Goal: Transaction & Acquisition: Purchase product/service

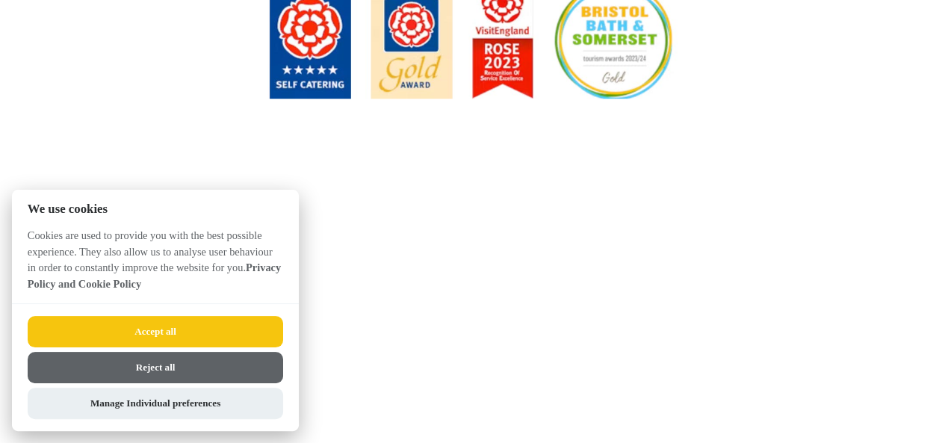
scroll to position [501, 0]
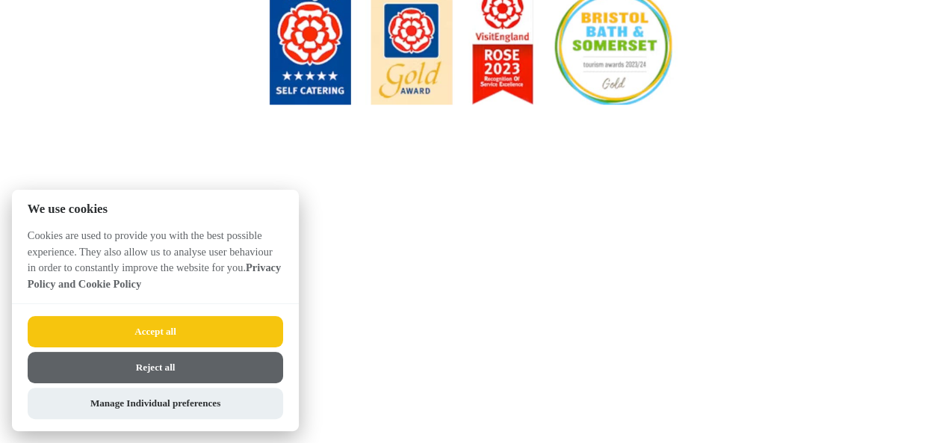
click at [175, 361] on button "Reject all" at bounding box center [156, 367] width 256 height 31
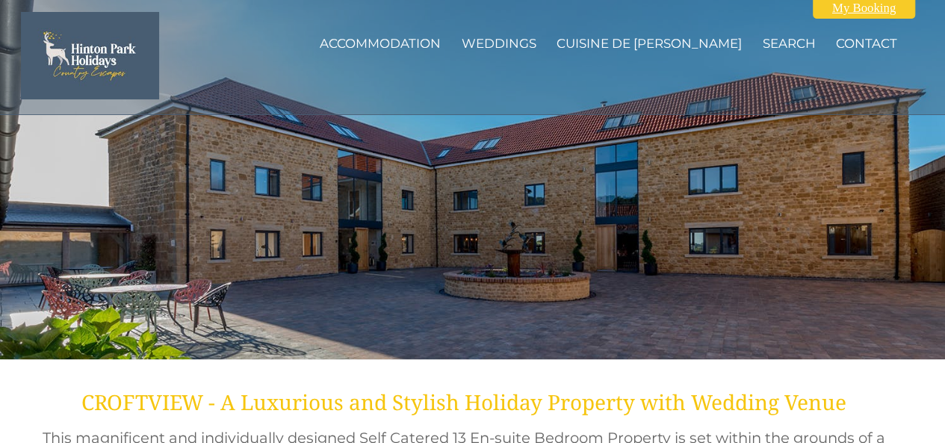
click at [882, 2] on link "My Booking" at bounding box center [864, 8] width 102 height 21
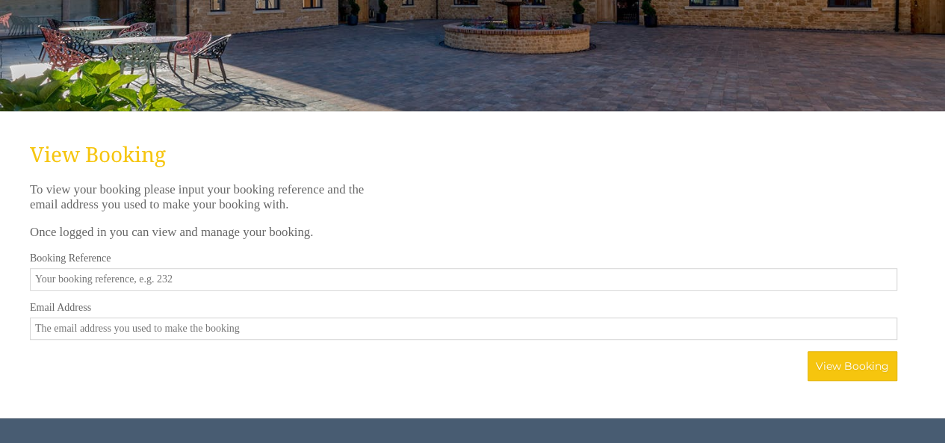
scroll to position [249, 0]
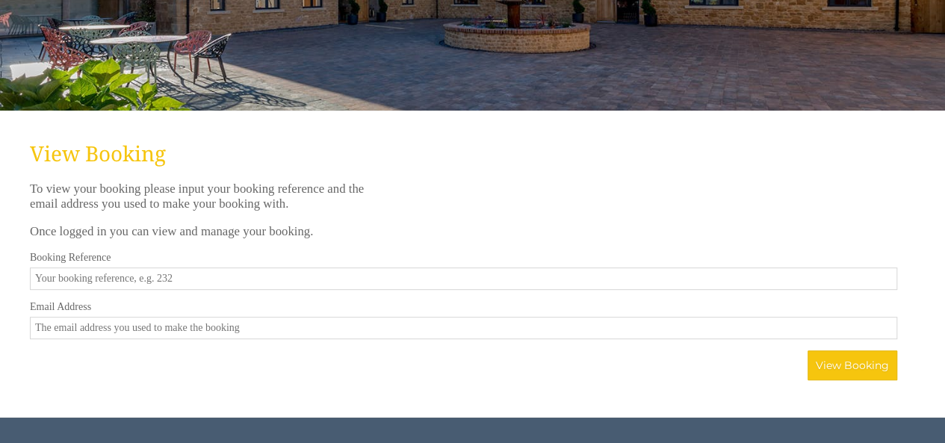
click at [227, 274] on input "Booking Reference" at bounding box center [464, 279] width 868 height 22
type input "104"
type input "alisonmillward@hotmail.com"
click at [856, 354] on button "View Booking" at bounding box center [853, 365] width 90 height 30
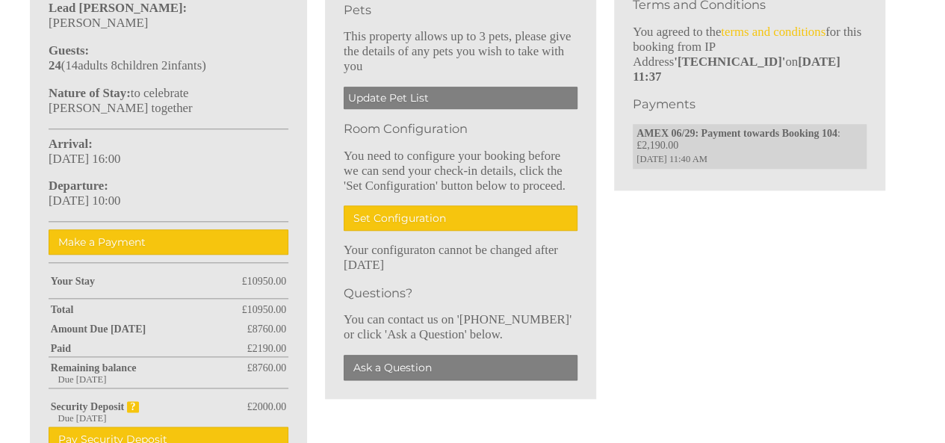
scroll to position [723, 0]
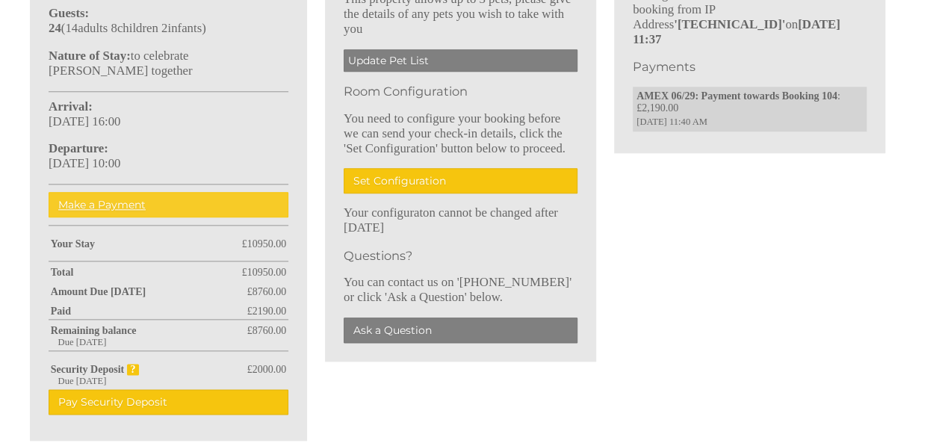
click at [130, 192] on link "Make a Payment" at bounding box center [169, 204] width 240 height 25
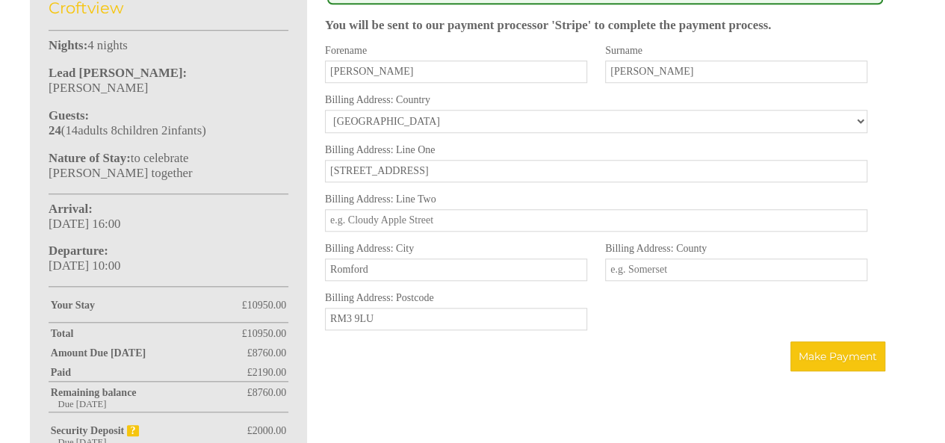
scroll to position [581, 0]
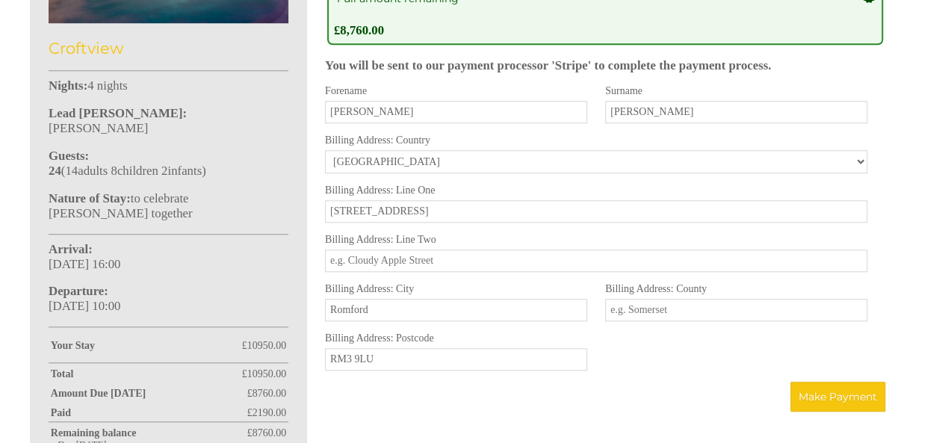
click at [371, 110] on input "Alison" at bounding box center [456, 112] width 262 height 22
type input "A"
type input "Piers"
click at [442, 208] on input "50 St Neots Road" at bounding box center [596, 211] width 542 height 22
click at [426, 262] on input "Billing Address: Line Two" at bounding box center [596, 261] width 542 height 22
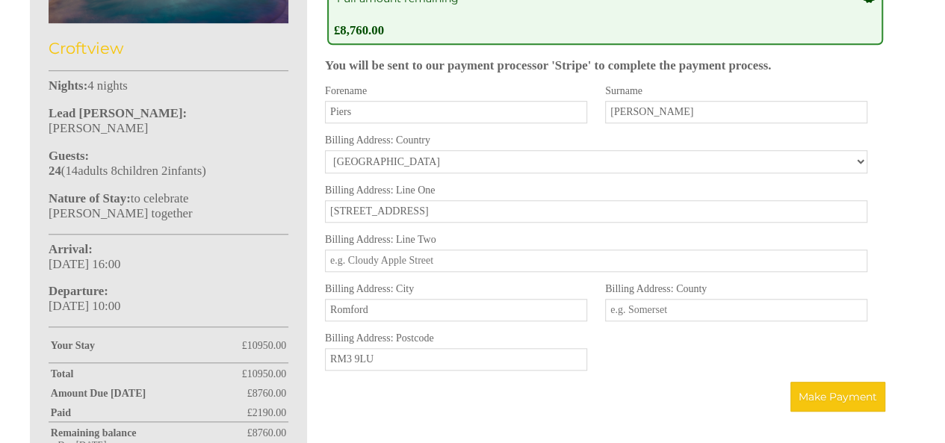
click at [681, 315] on input "Billing Address: County" at bounding box center [736, 310] width 262 height 22
type input "Essex"
click at [625, 379] on div "Forename Piers Surname Bowley Email alisonmillward@hotmail.com Phone Number +44…" at bounding box center [596, 233] width 560 height 297
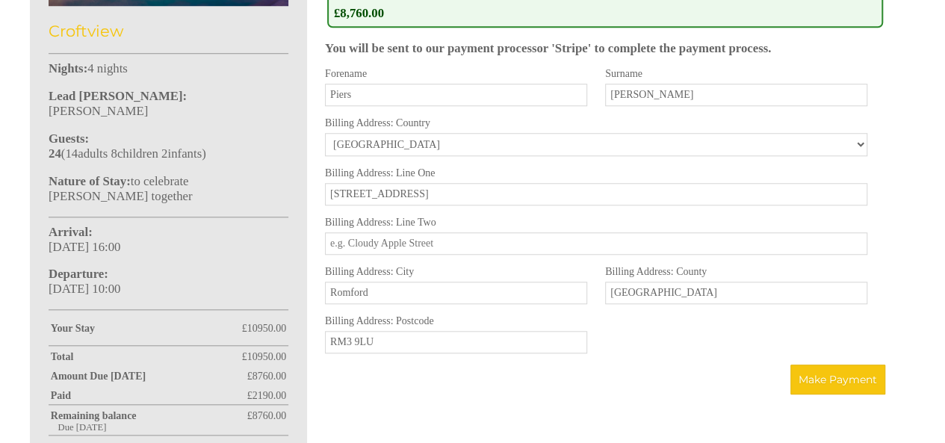
scroll to position [601, 0]
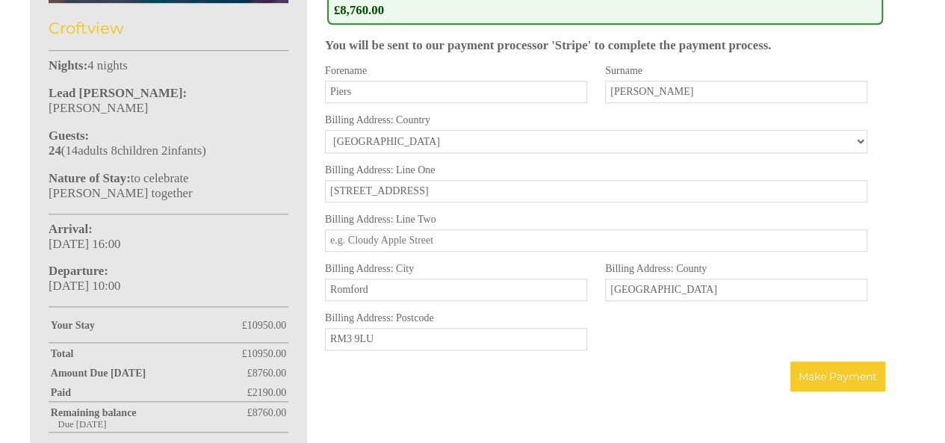
click at [820, 380] on span "Make Payment" at bounding box center [838, 376] width 78 height 13
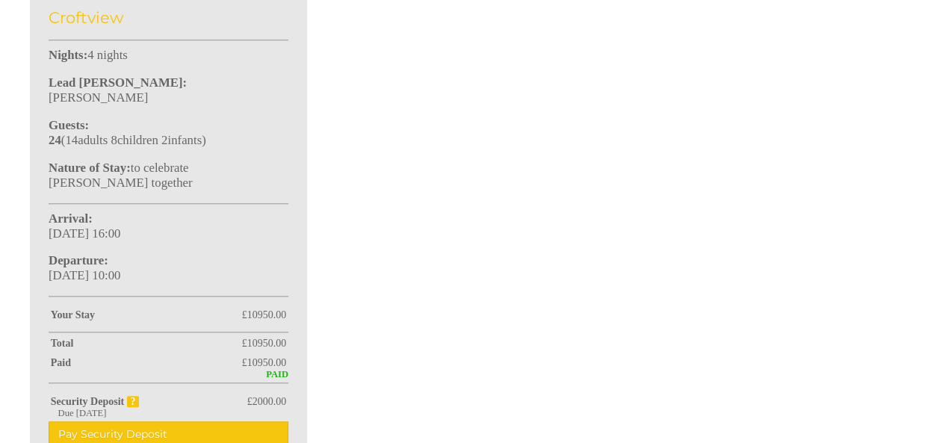
scroll to position [603, 0]
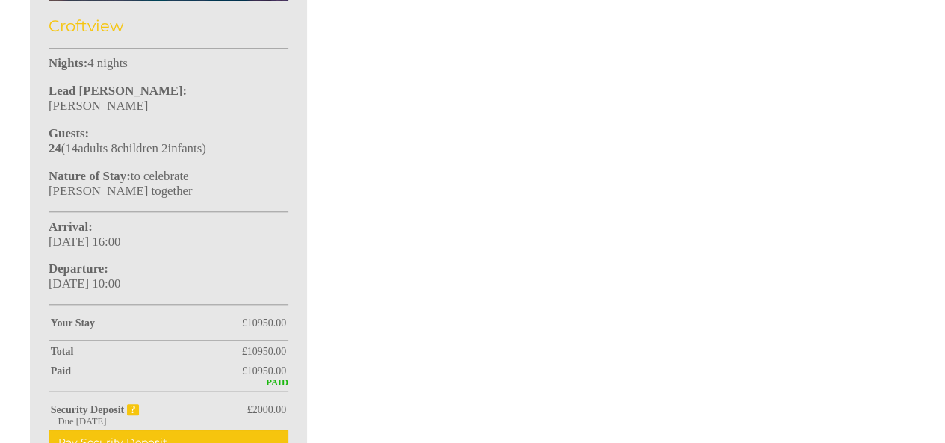
drag, startPoint x: 939, startPoint y: 219, endPoint x: 939, endPoint y: 204, distance: 14.9
click at [939, 204] on div "Your Booking: 104 [GEOGRAPHIC_DATA] Nights: 4 nights Lead [PERSON_NAME]: [PERSO…" at bounding box center [472, 126] width 945 height 710
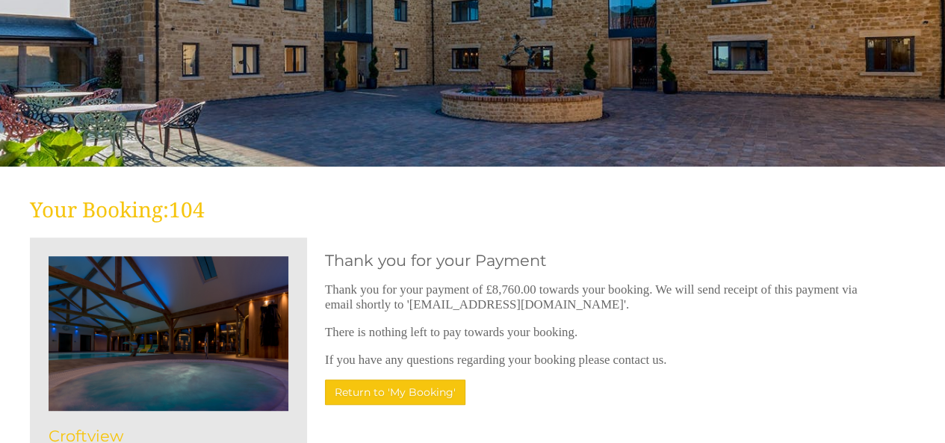
scroll to position [242, 0]
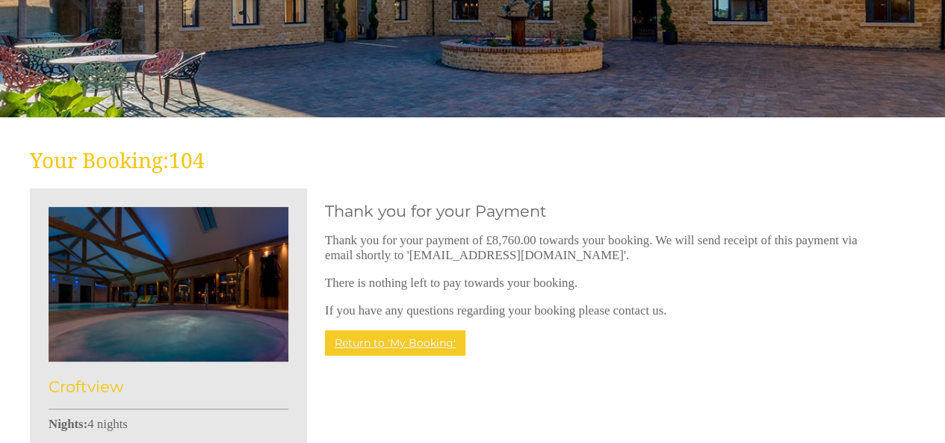
click at [389, 336] on link "Return to 'My Booking'" at bounding box center [395, 342] width 140 height 25
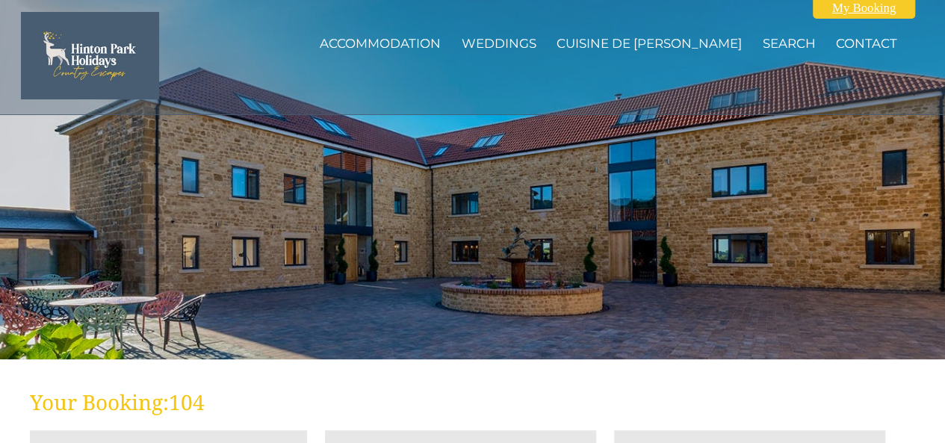
click at [883, 17] on link "My Booking" at bounding box center [864, 8] width 102 height 21
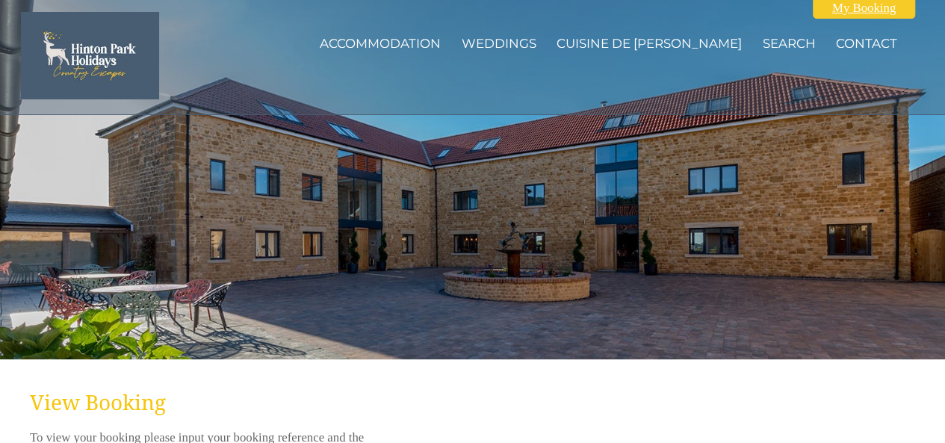
click at [877, 16] on link "My Booking" at bounding box center [864, 8] width 102 height 21
